Goal: Task Accomplishment & Management: Use online tool/utility

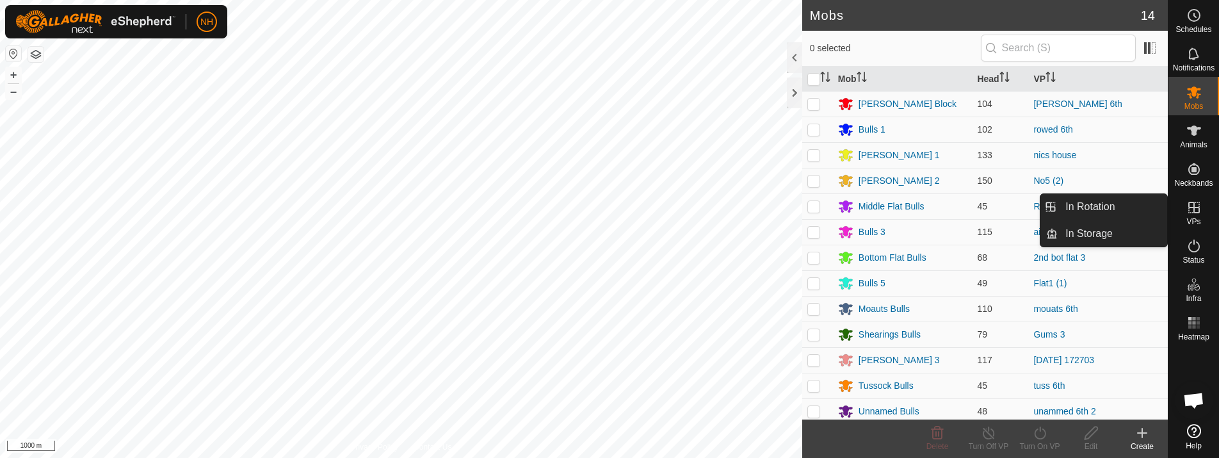
click at [1192, 211] on icon at bounding box center [1194, 207] width 15 height 15
click at [1083, 202] on link "In Rotation" at bounding box center [1112, 207] width 109 height 26
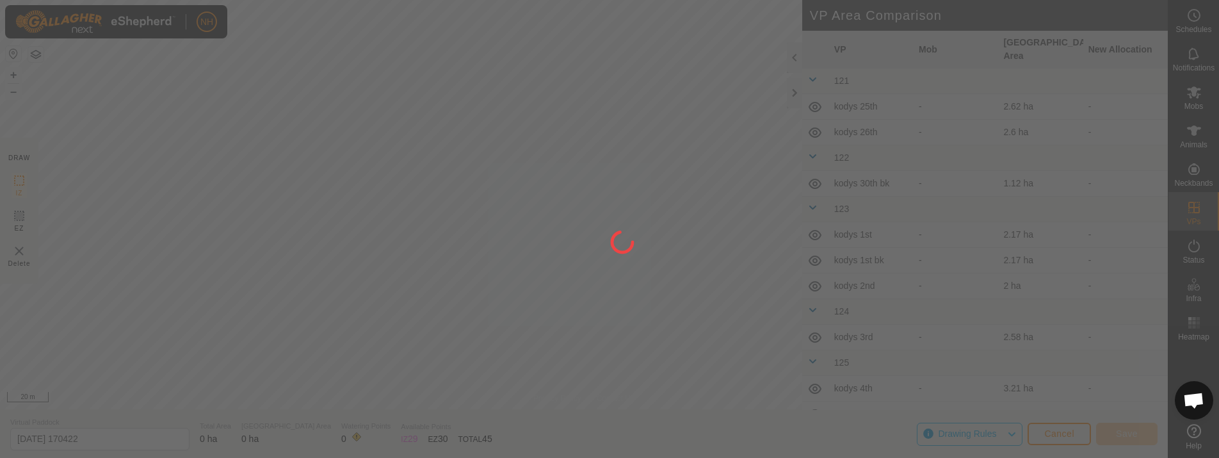
click at [559, 352] on div "NH Schedules Notifications Mobs Animals Neckbands VPs Status Infra Heatmap Help…" at bounding box center [609, 229] width 1219 height 458
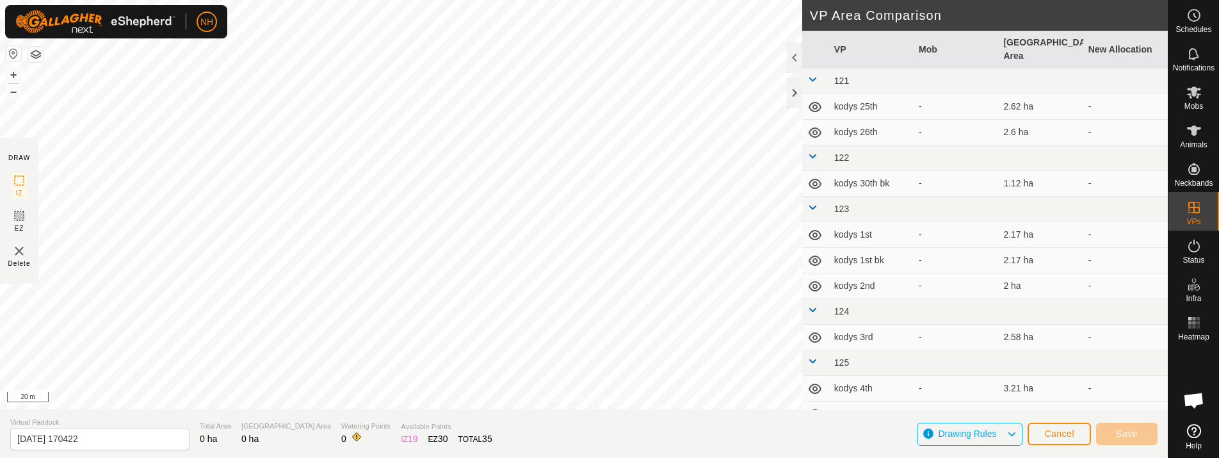
click at [440, 0] on html "NH Schedules Notifications Mobs Animals Neckbands VPs Status Infra Heatmap Help…" at bounding box center [609, 229] width 1219 height 458
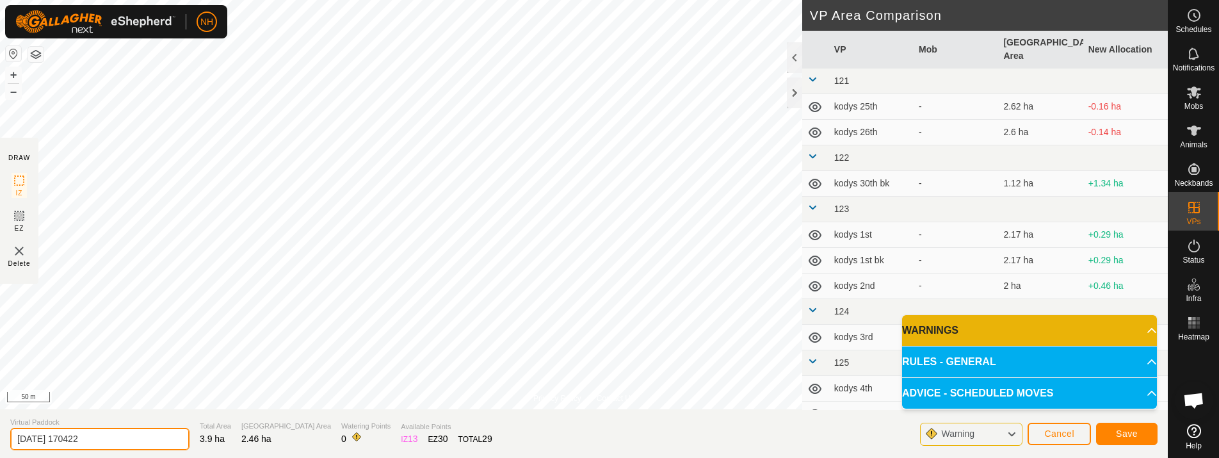
click at [165, 446] on input "[DATE] 170422" at bounding box center [99, 439] width 179 height 22
type input "2"
type input "nics house 7th"
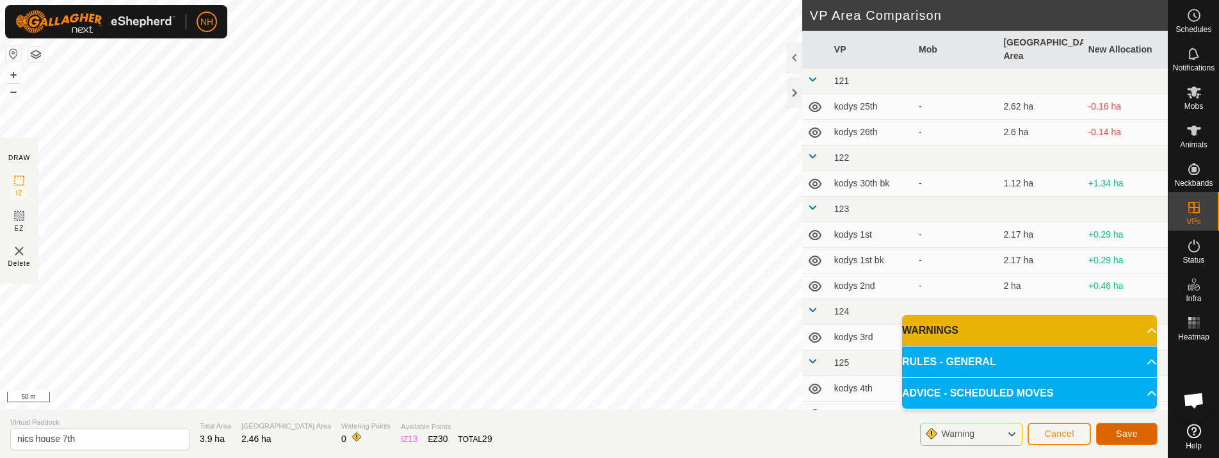
click at [1137, 437] on span "Save" at bounding box center [1127, 433] width 22 height 10
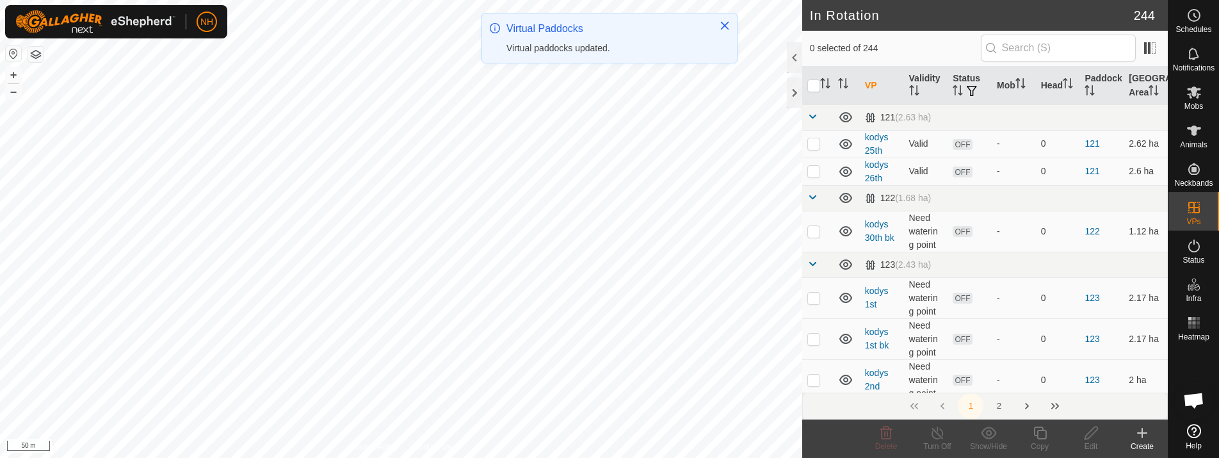
click at [1144, 433] on icon at bounding box center [1142, 433] width 9 height 0
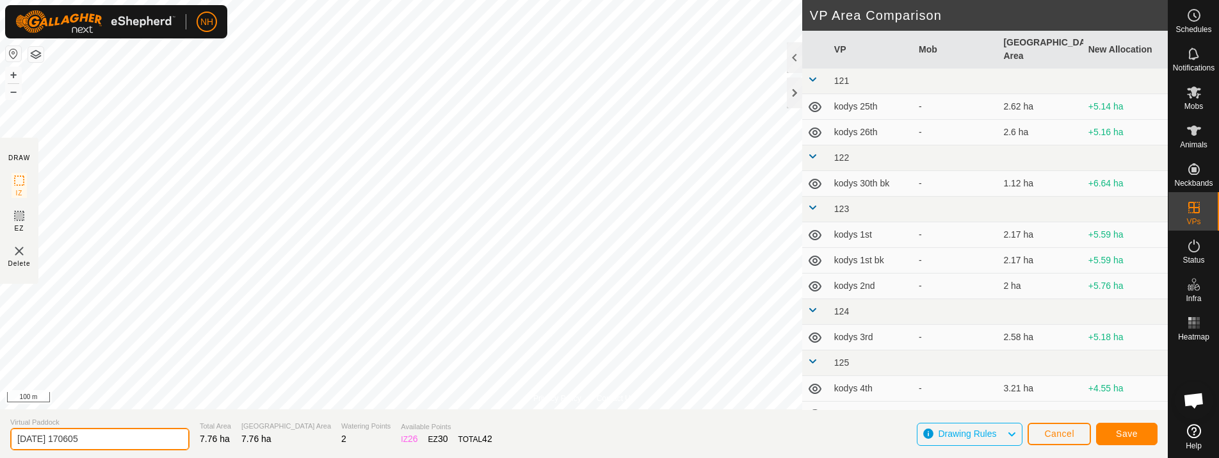
click at [129, 439] on input "[DATE] 170605" at bounding box center [99, 439] width 179 height 22
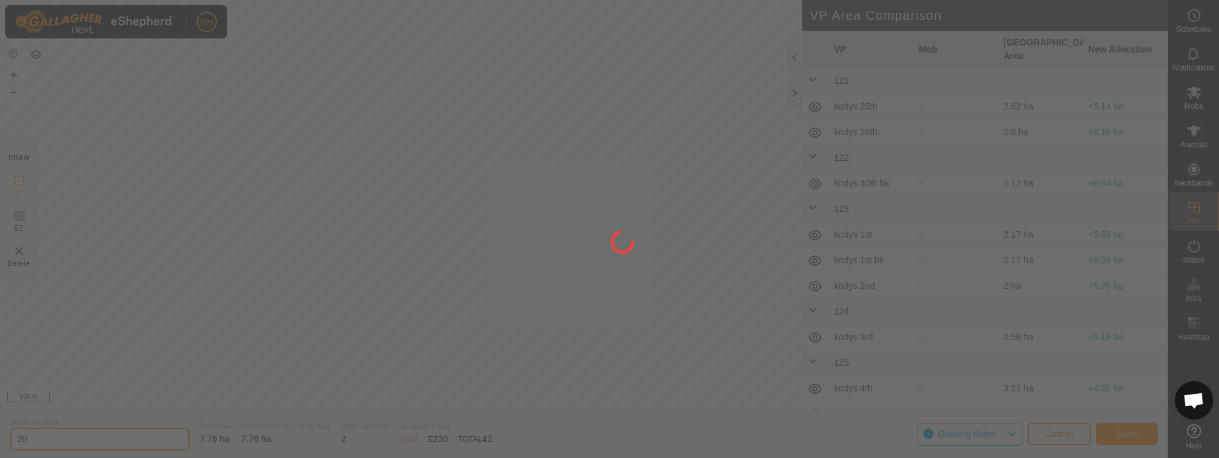
type input "2"
type input "[PERSON_NAME] 7th"
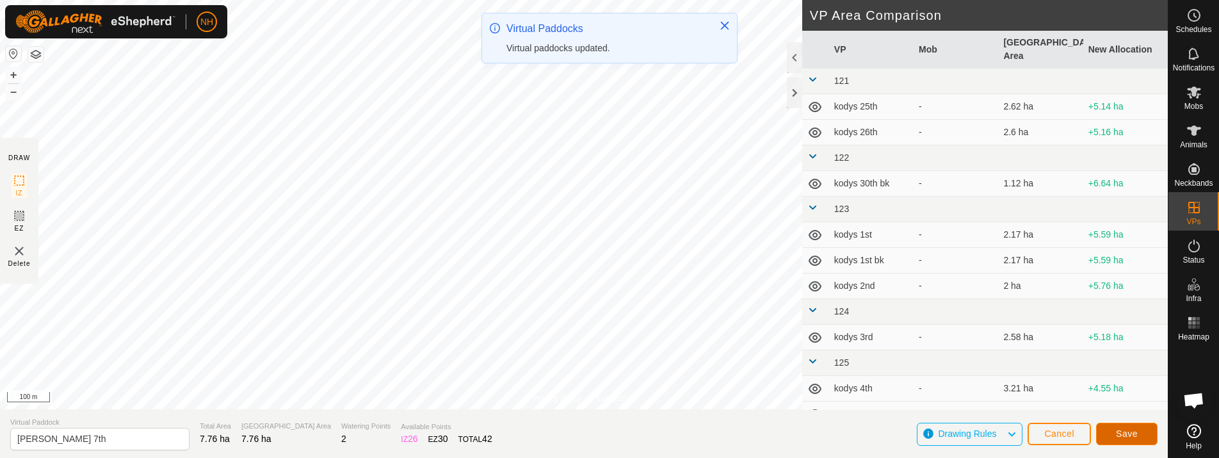
click at [1121, 431] on span "Save" at bounding box center [1127, 433] width 22 height 10
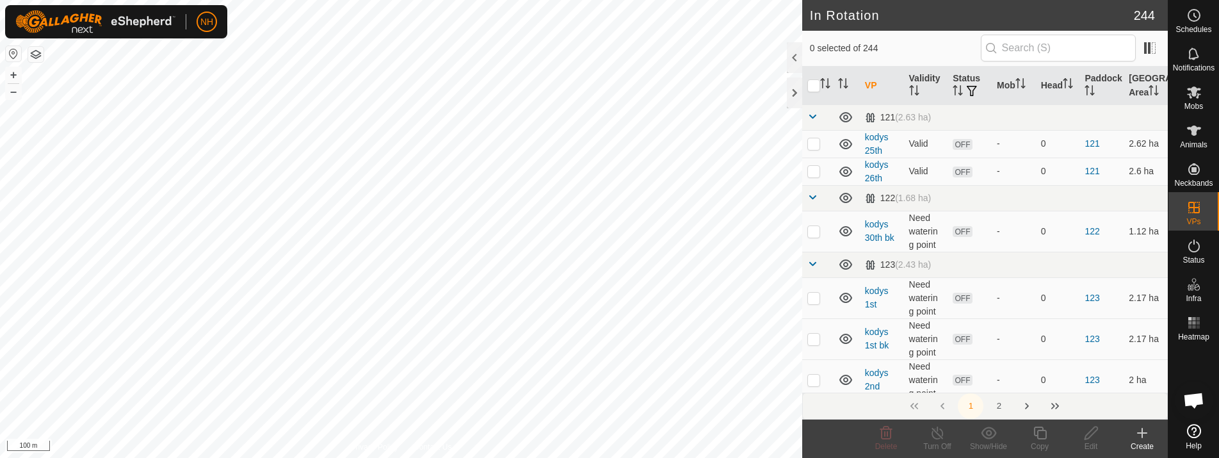
click at [1137, 436] on icon at bounding box center [1142, 432] width 15 height 15
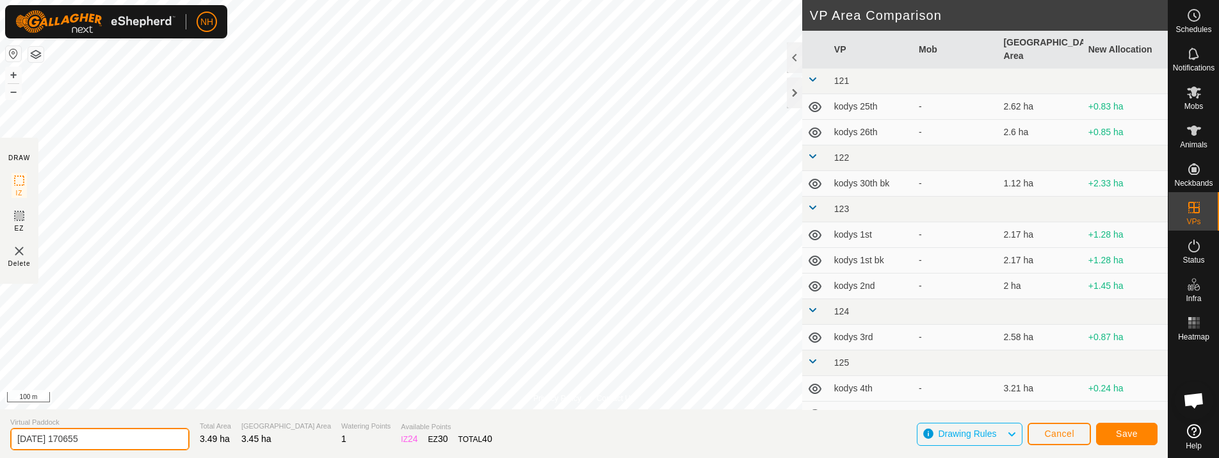
click at [147, 444] on input "[DATE] 170655" at bounding box center [99, 439] width 179 height 22
type input "2"
type input "[PERSON_NAME] 7th bk"
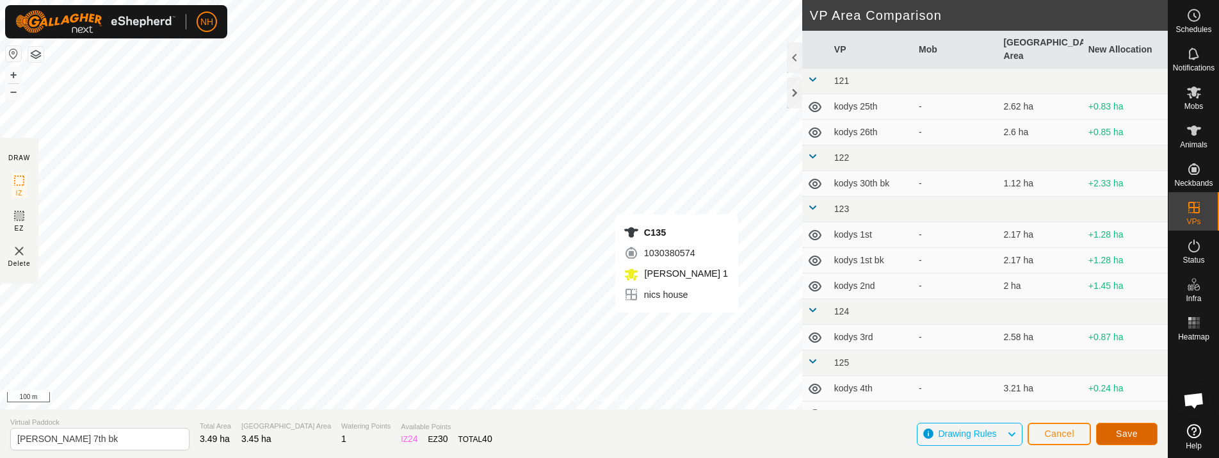
click at [1119, 426] on button "Save" at bounding box center [1126, 434] width 61 height 22
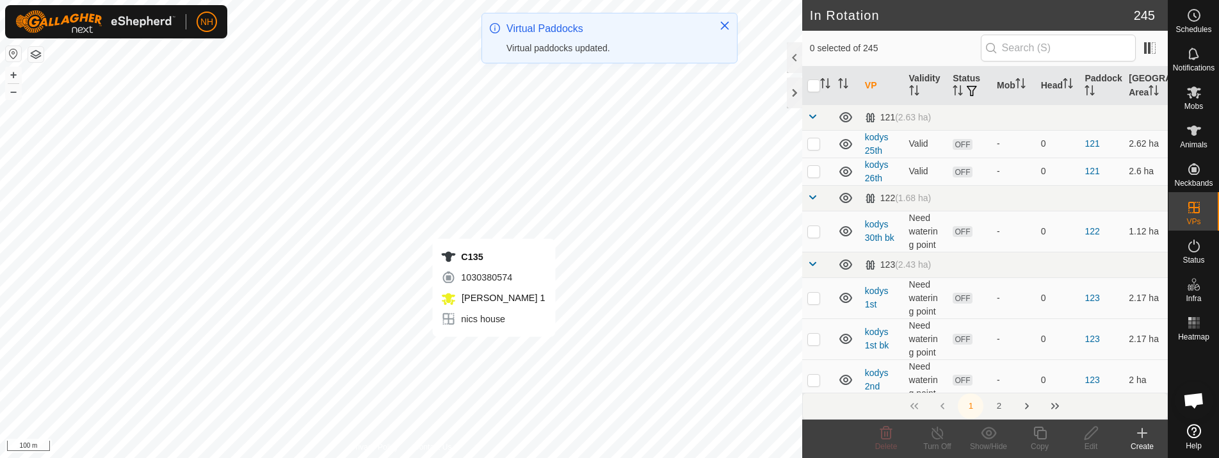
click at [1146, 438] on icon at bounding box center [1142, 432] width 15 height 15
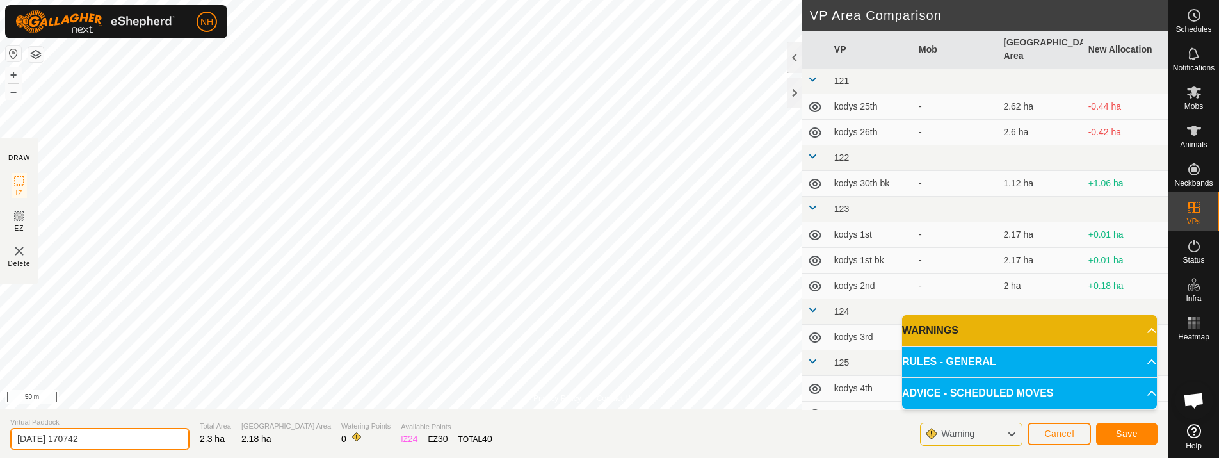
click at [145, 433] on input "[DATE] 170742" at bounding box center [99, 439] width 179 height 22
type input "2"
type input "airstrip 7th"
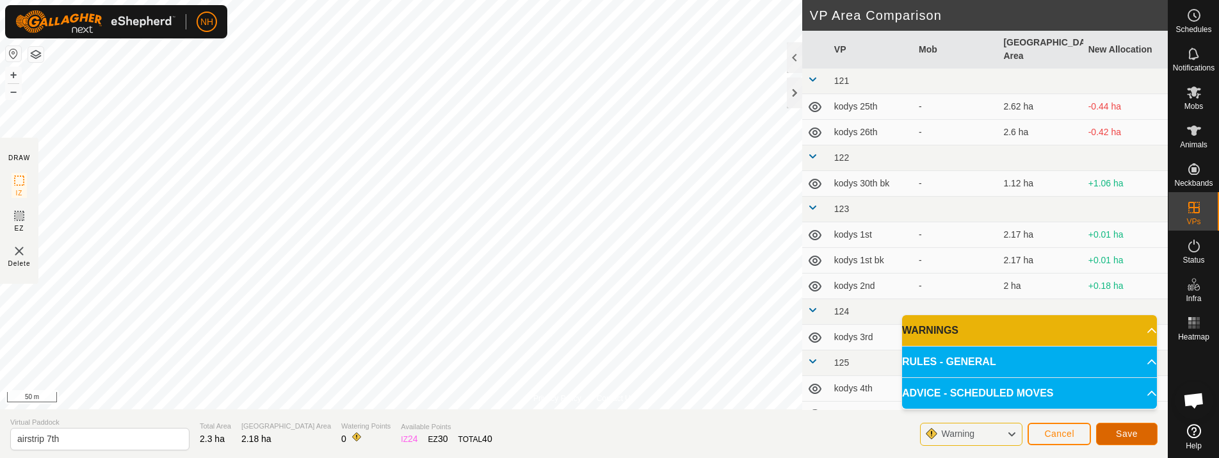
click at [1126, 430] on span "Save" at bounding box center [1127, 433] width 22 height 10
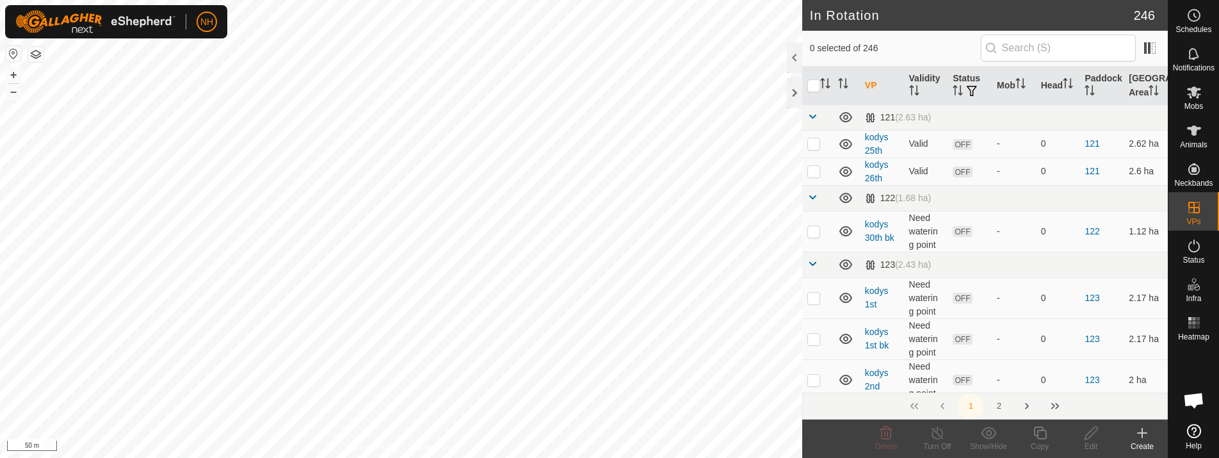
click at [1144, 436] on icon at bounding box center [1142, 432] width 15 height 15
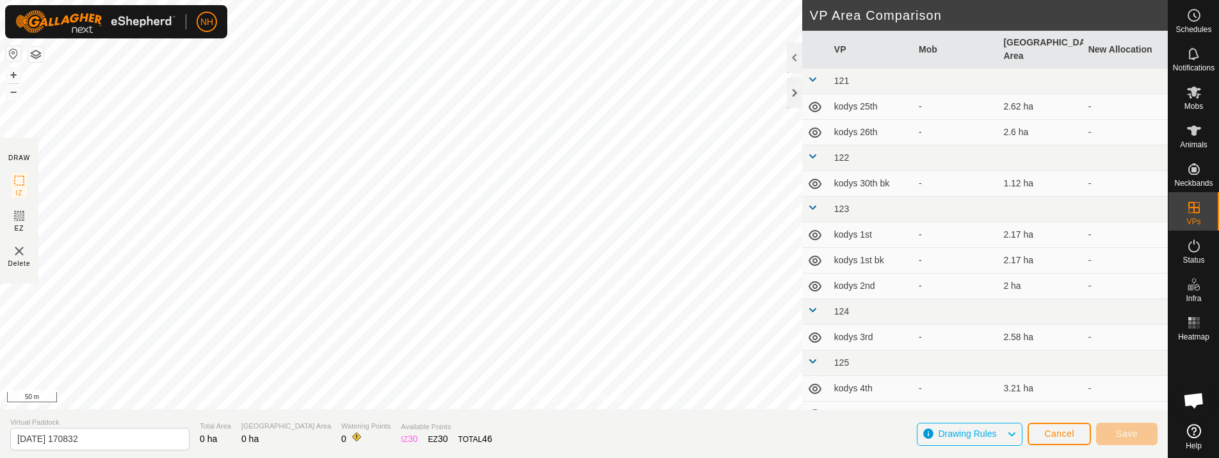
click at [426, 0] on html "NH Schedules Notifications Mobs Animals Neckbands VPs Status Infra Heatmap Help…" at bounding box center [609, 229] width 1219 height 458
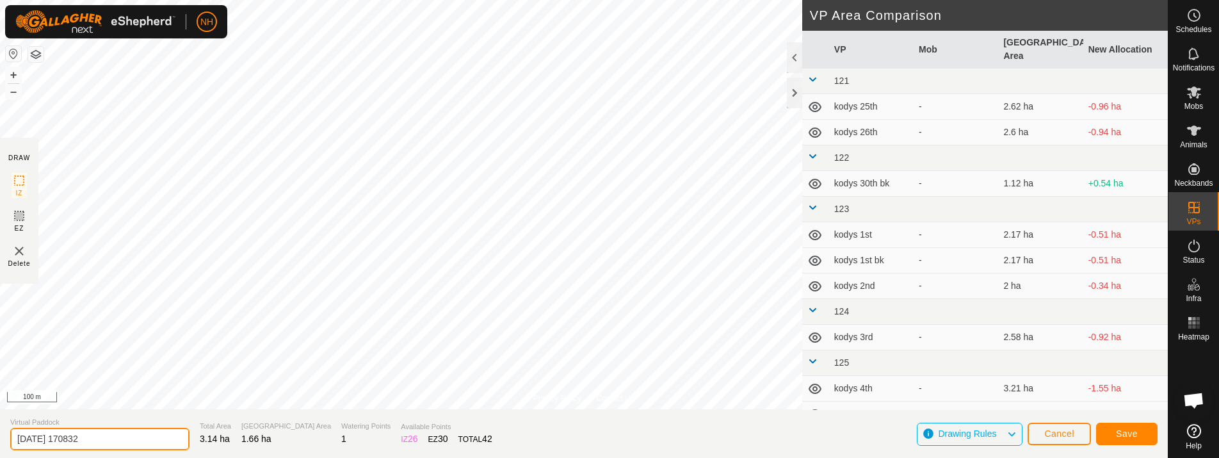
click at [158, 436] on input "[DATE] 170832" at bounding box center [99, 439] width 179 height 22
type input "2"
type input "rowed 7th"
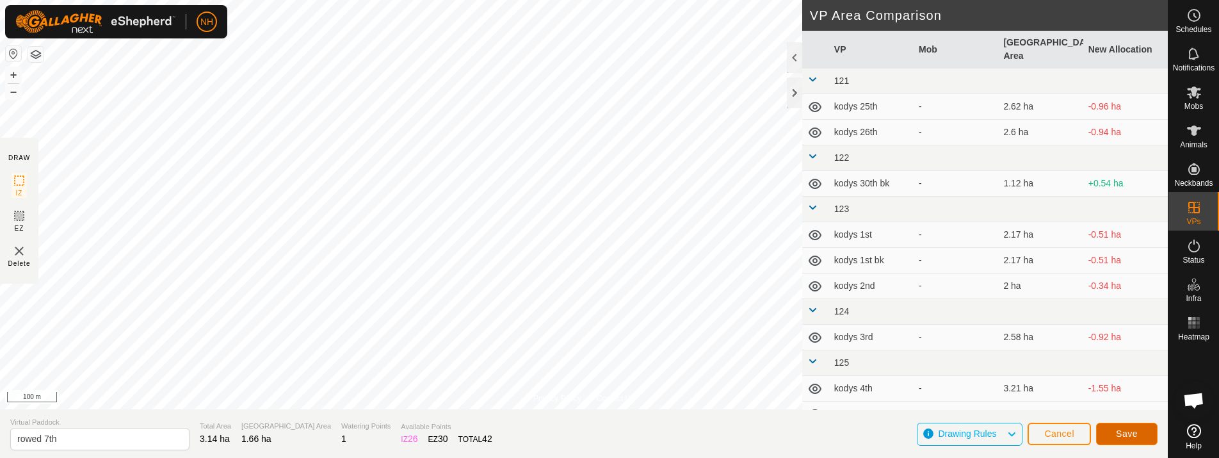
click at [1126, 431] on span "Save" at bounding box center [1127, 433] width 22 height 10
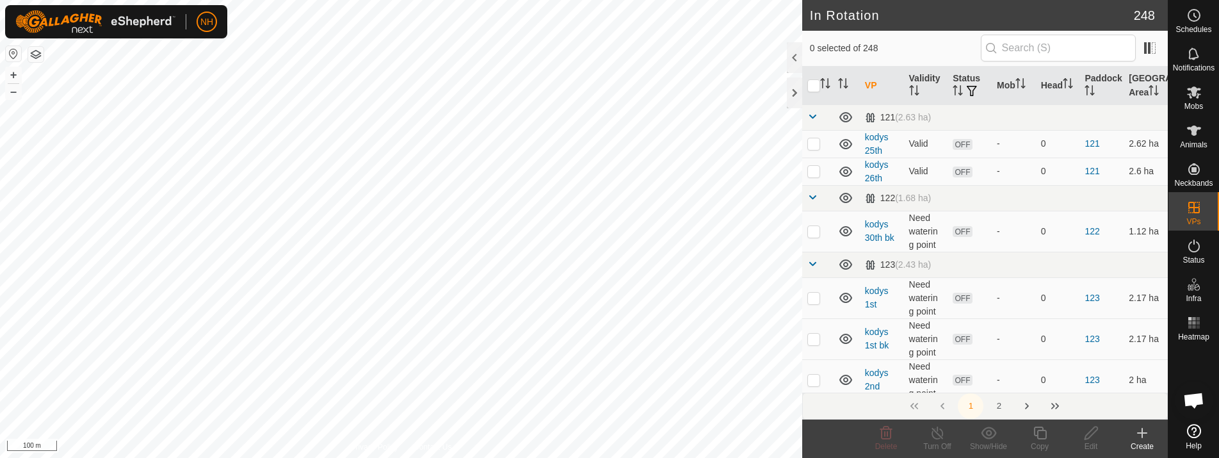
click at [1141, 435] on icon at bounding box center [1142, 432] width 15 height 15
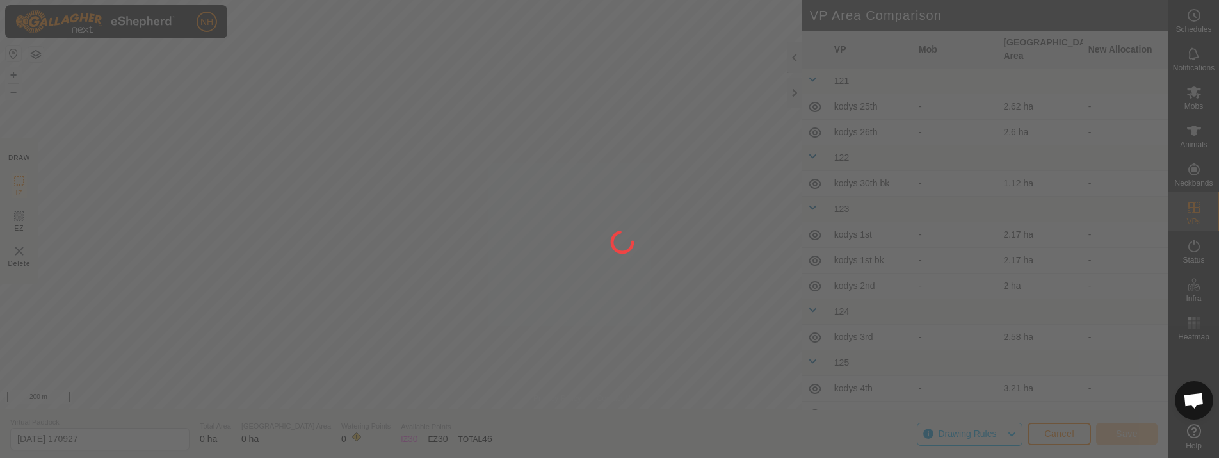
drag, startPoint x: 617, startPoint y: 130, endPoint x: 402, endPoint y: 376, distance: 326.7
click at [402, 376] on div at bounding box center [609, 229] width 1219 height 458
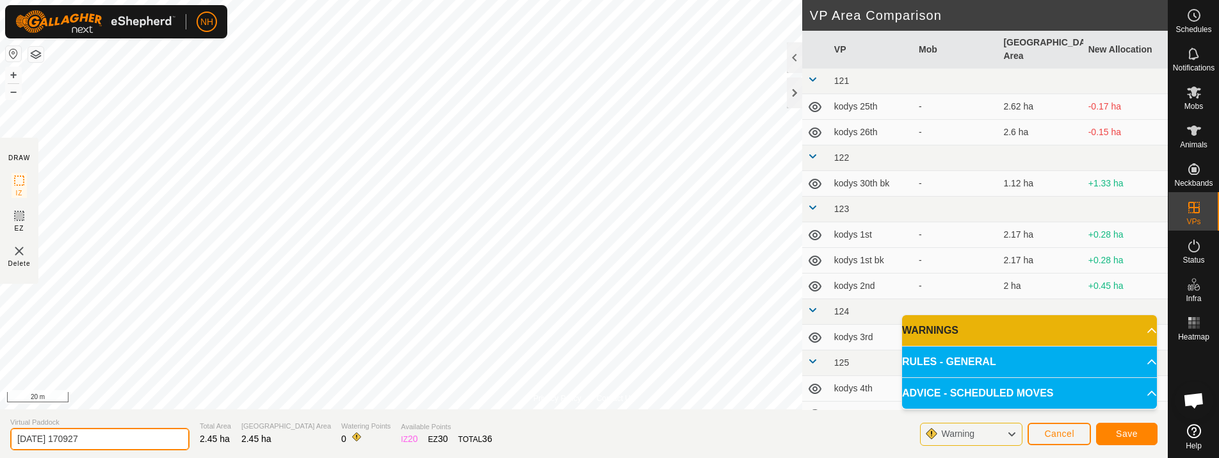
click at [161, 444] on input "[DATE] 170927" at bounding box center [99, 439] width 179 height 22
type input "2"
type input "unammed 7th"
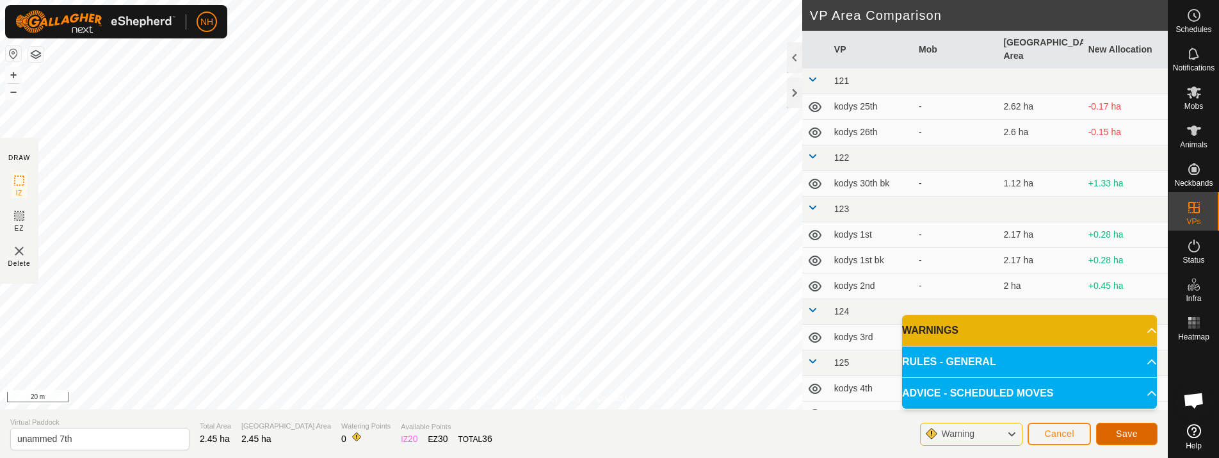
click at [1114, 434] on button "Save" at bounding box center [1126, 434] width 61 height 22
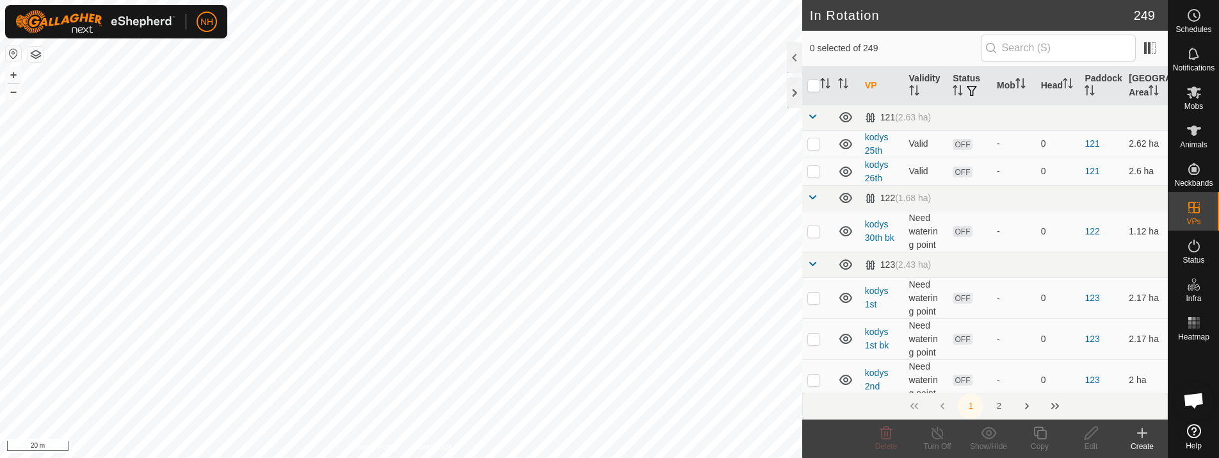
click at [1142, 432] on icon at bounding box center [1142, 432] width 0 height 9
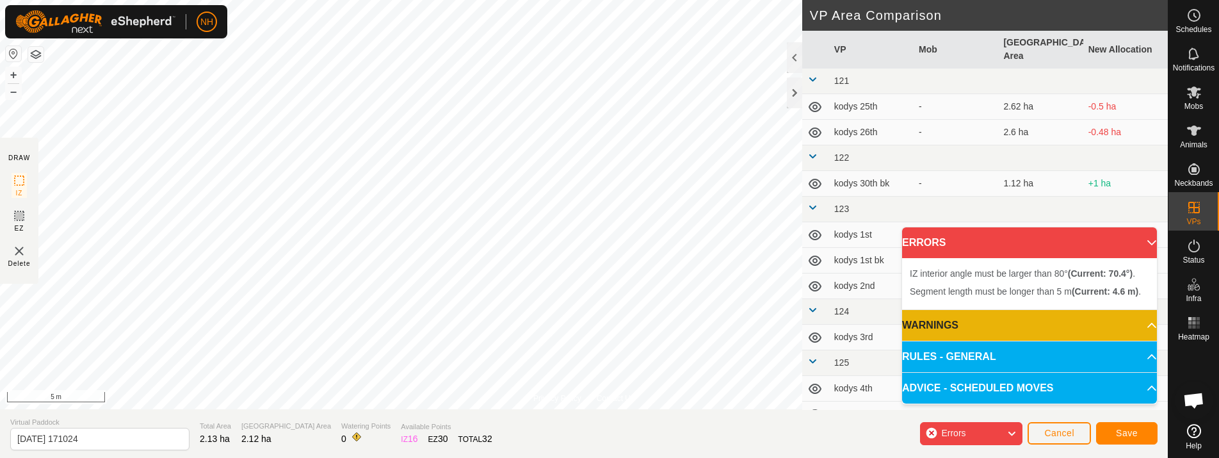
click at [322, 0] on html "NH Schedules Notifications Mobs Animals Neckbands VPs Status Infra Heatmap Help…" at bounding box center [609, 229] width 1219 height 458
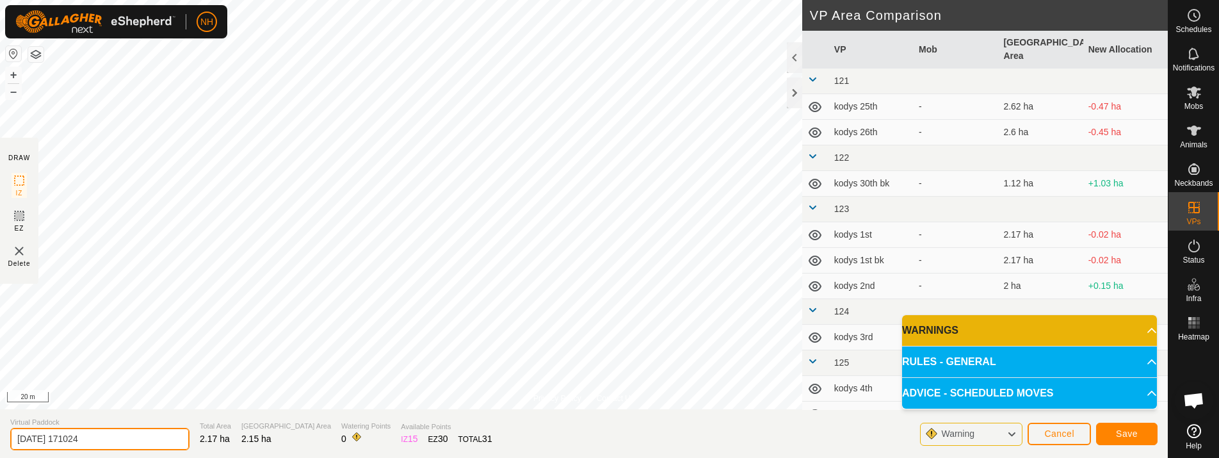
click at [133, 435] on input "[DATE] 171024" at bounding box center [99, 439] width 179 height 22
type input "2"
type input "tuss 7th"
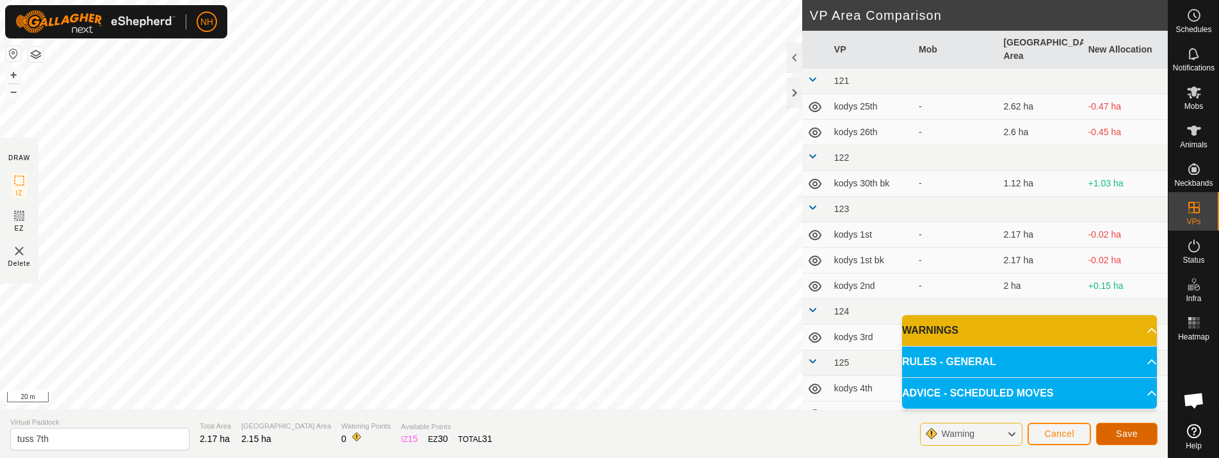
click at [1121, 427] on button "Save" at bounding box center [1126, 434] width 61 height 22
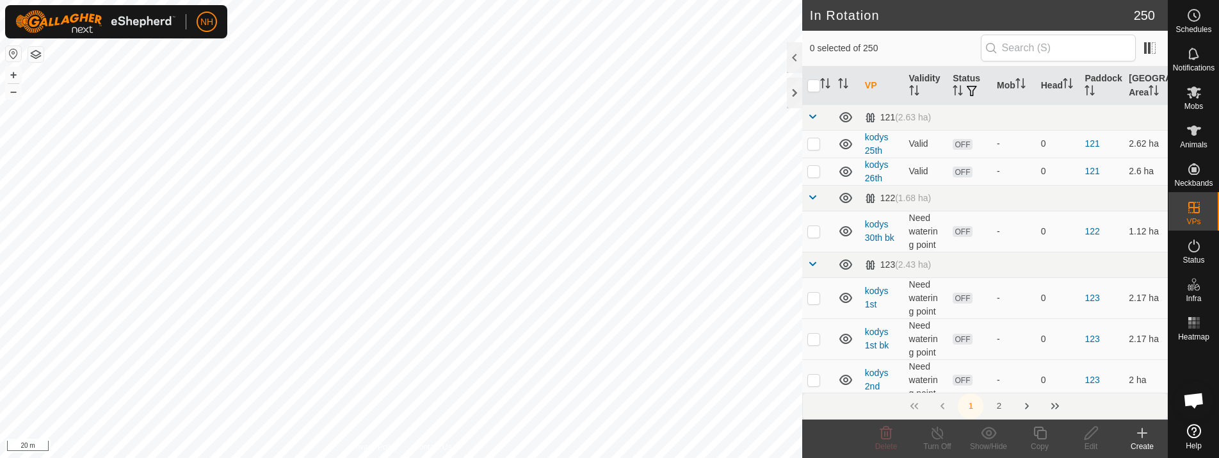
click at [1141, 436] on icon at bounding box center [1142, 432] width 15 height 15
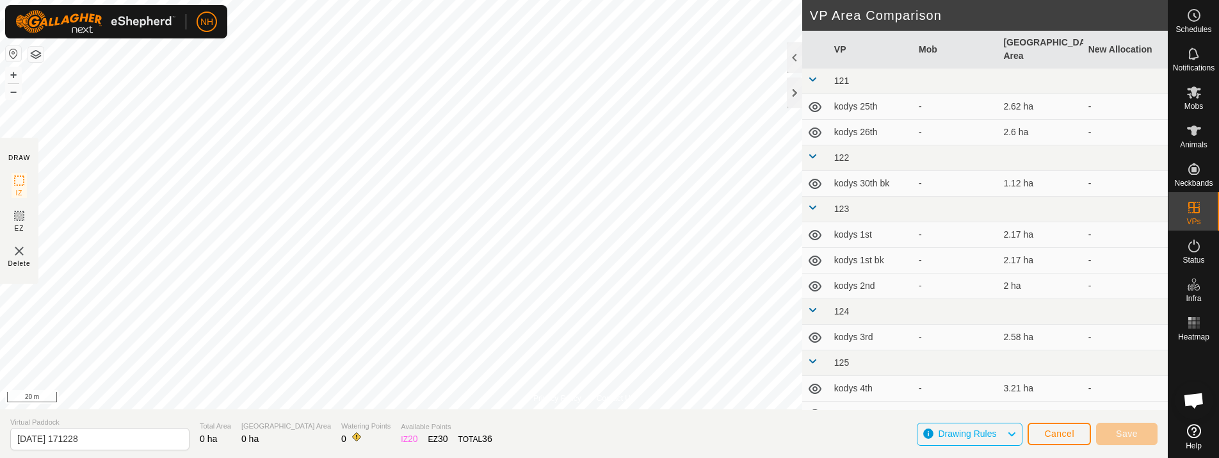
click at [585, 448] on div "Privacy Policy Contact Us + – ⇧ i 20 m DRAW IZ EZ Delete VP Area Comparison VP …" at bounding box center [584, 229] width 1168 height 458
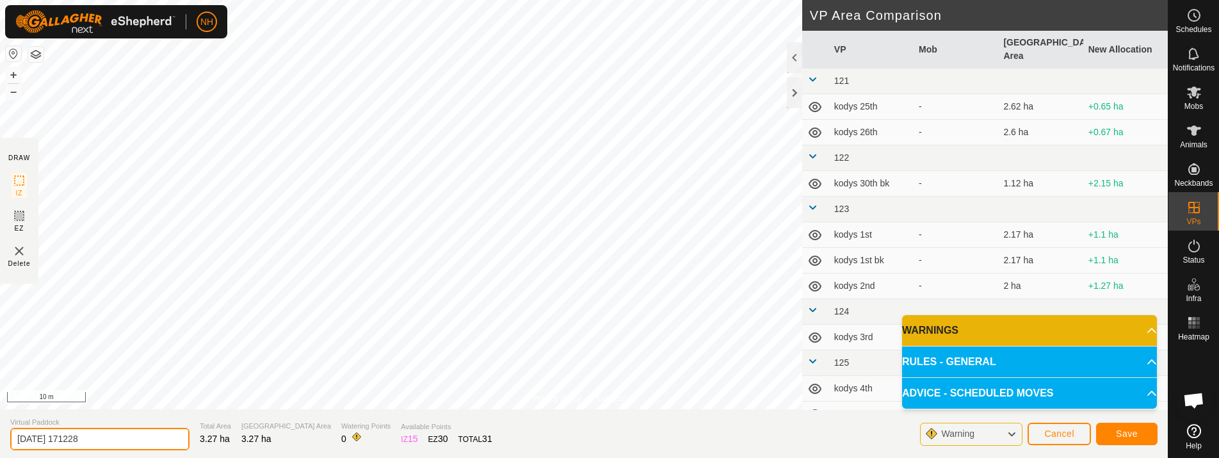
click at [130, 433] on input "[DATE] 171228" at bounding box center [99, 439] width 179 height 22
type input "2"
type input "mouats 7th"
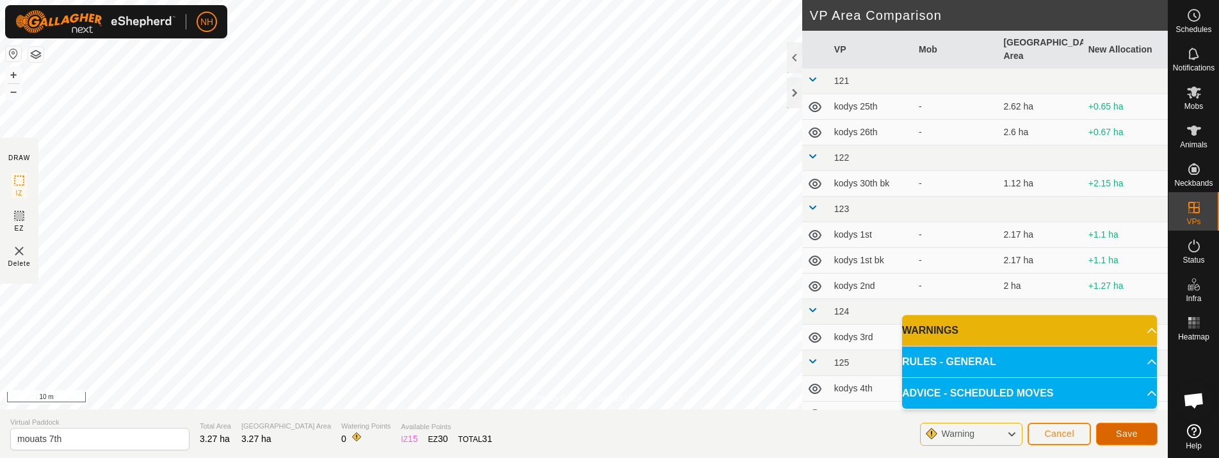
click at [1137, 430] on button "Save" at bounding box center [1126, 434] width 61 height 22
